Goal: Check status: Check status

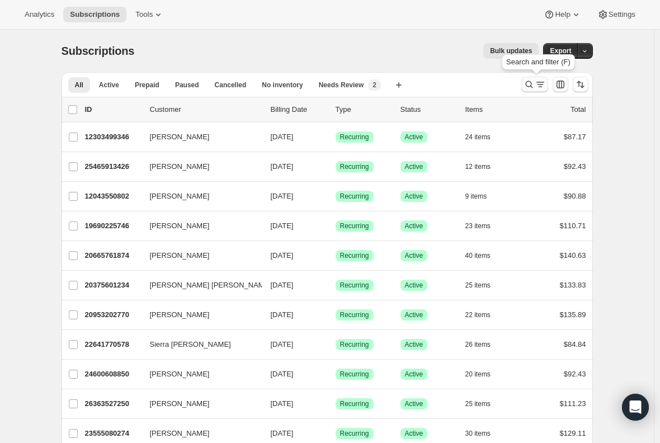
click at [537, 88] on icon "Search and filter results" at bounding box center [540, 84] width 11 height 11
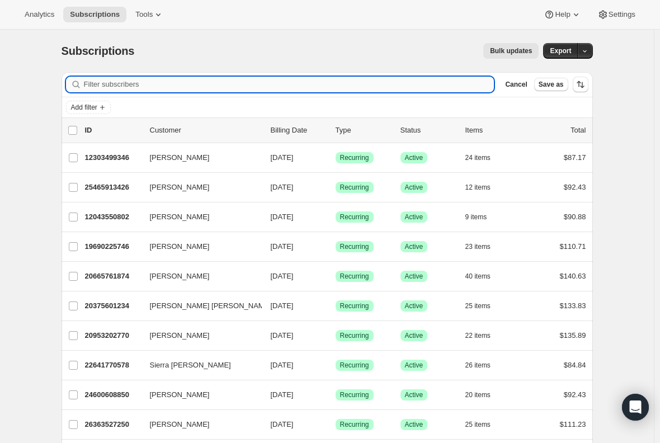
click at [184, 81] on input "Filter subscribers" at bounding box center [289, 85] width 410 height 16
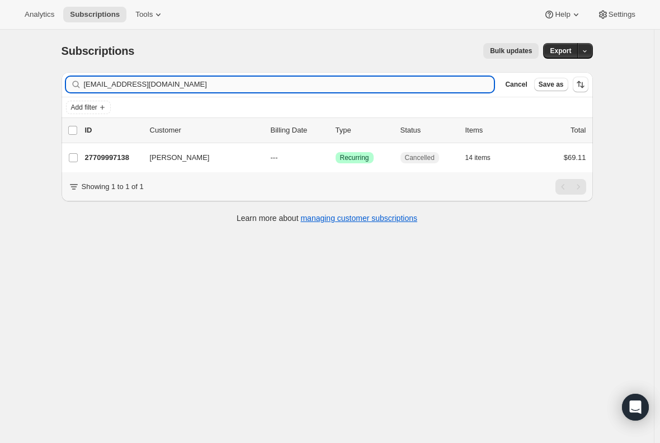
click at [161, 80] on input "[EMAIL_ADDRESS][DOMAIN_NAME]" at bounding box center [289, 85] width 410 height 16
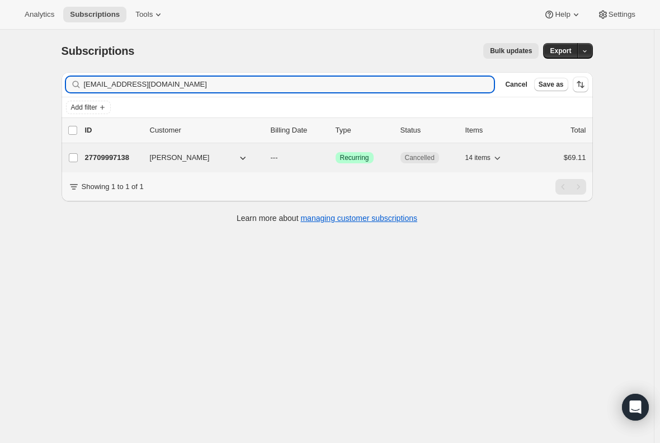
type input "[EMAIL_ADDRESS][DOMAIN_NAME]"
click at [104, 155] on p "27709997138" at bounding box center [113, 157] width 56 height 11
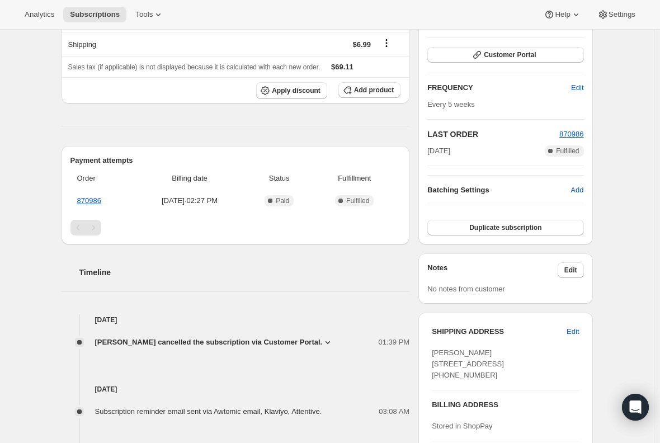
scroll to position [224, 0]
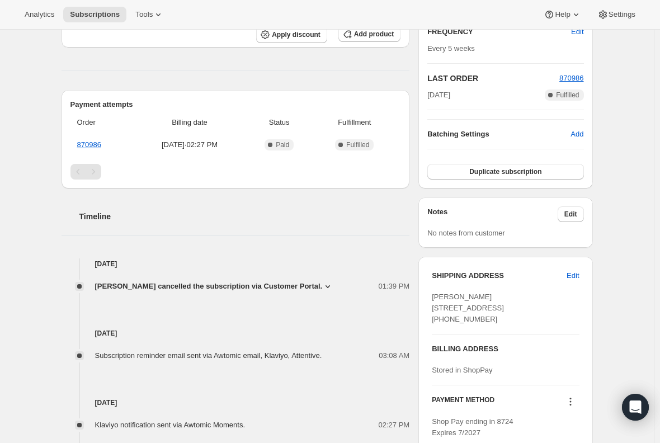
click at [322, 282] on icon at bounding box center [327, 286] width 11 height 11
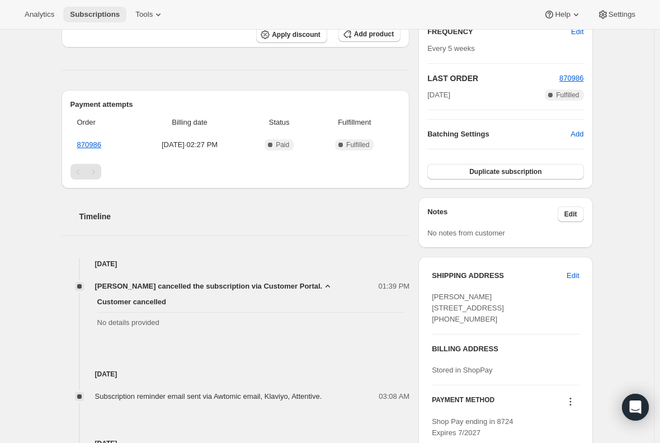
click at [93, 12] on span "Subscriptions" at bounding box center [95, 14] width 50 height 9
